Goal: Navigation & Orientation: Find specific page/section

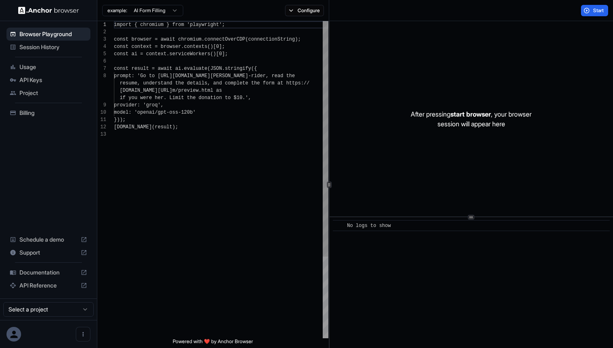
scroll to position [51, 0]
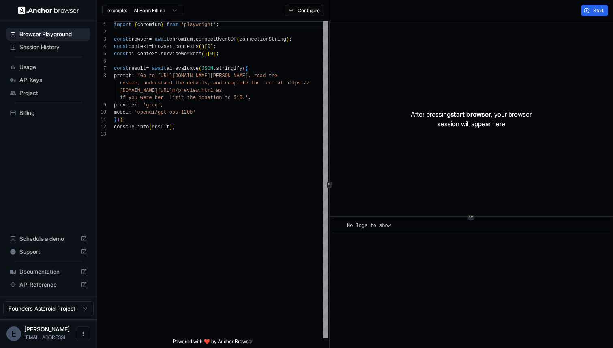
click at [19, 45] on div "Session History" at bounding box center [48, 47] width 84 height 13
